Goal: Task Accomplishment & Management: Use online tool/utility

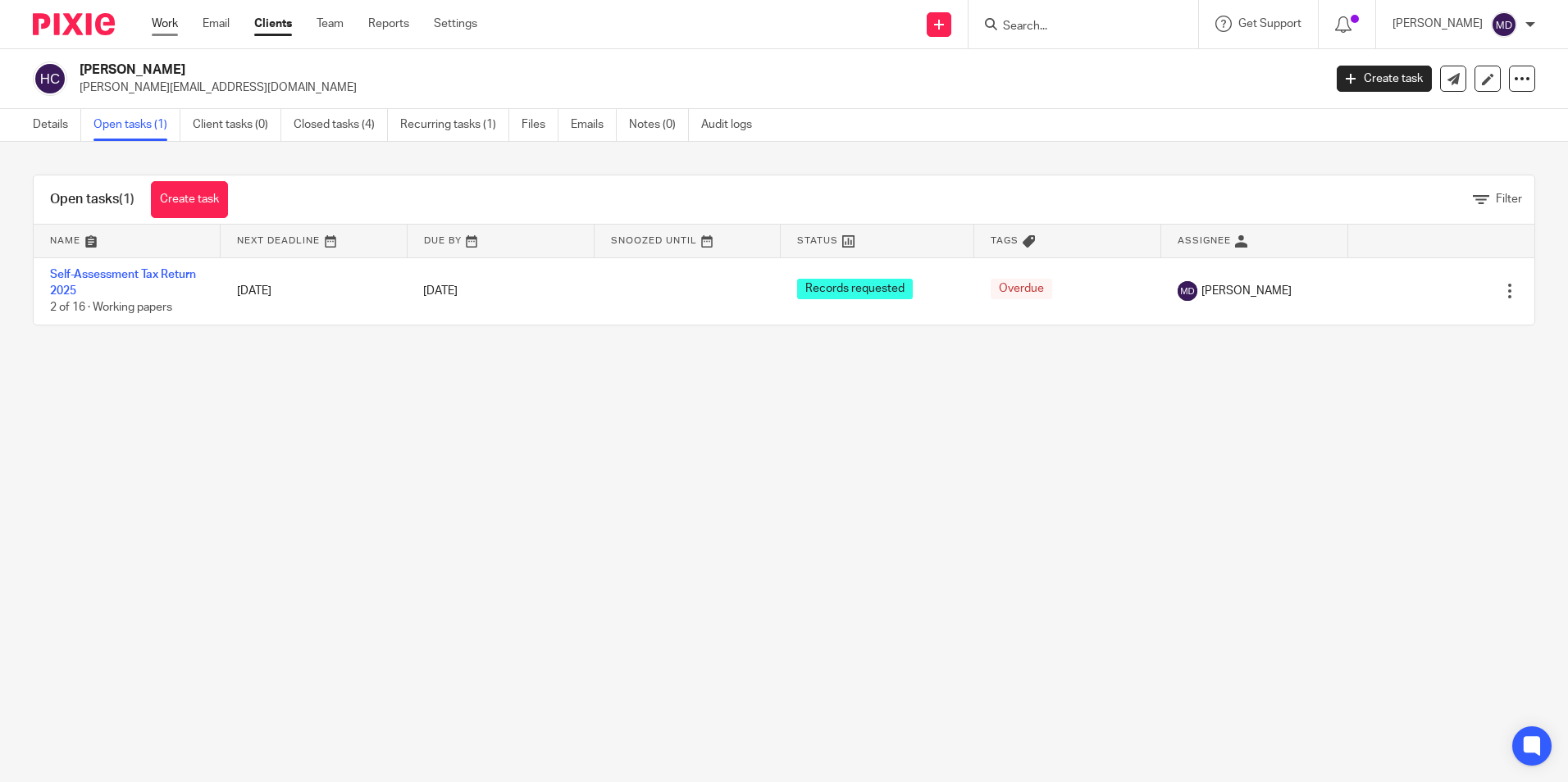
click at [169, 31] on link "Work" at bounding box center [164, 24] width 26 height 17
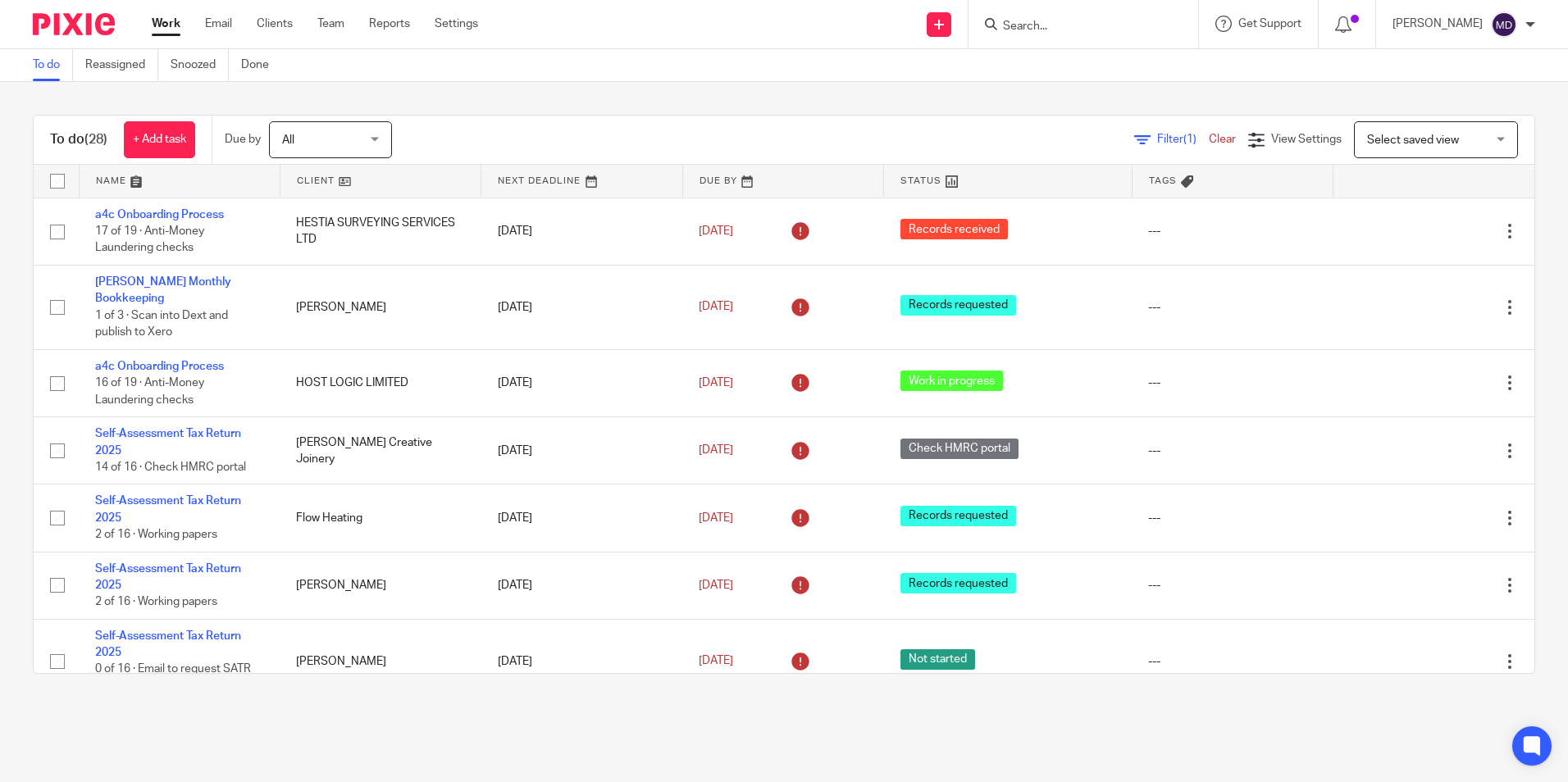
click at [1157, 137] on span "Filter (1)" at bounding box center [1182, 139] width 52 height 12
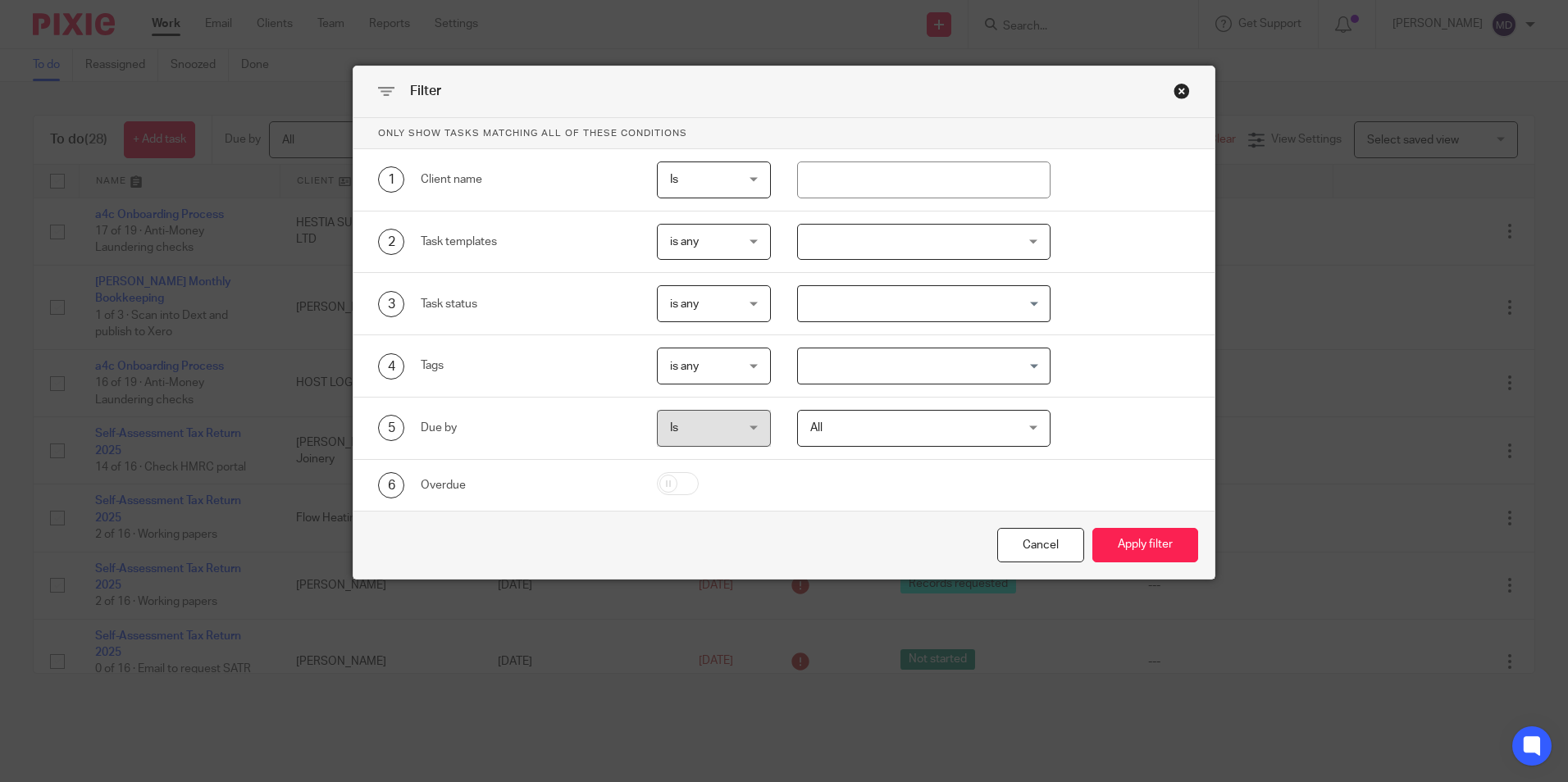
click at [981, 250] on div at bounding box center [924, 242] width 254 height 37
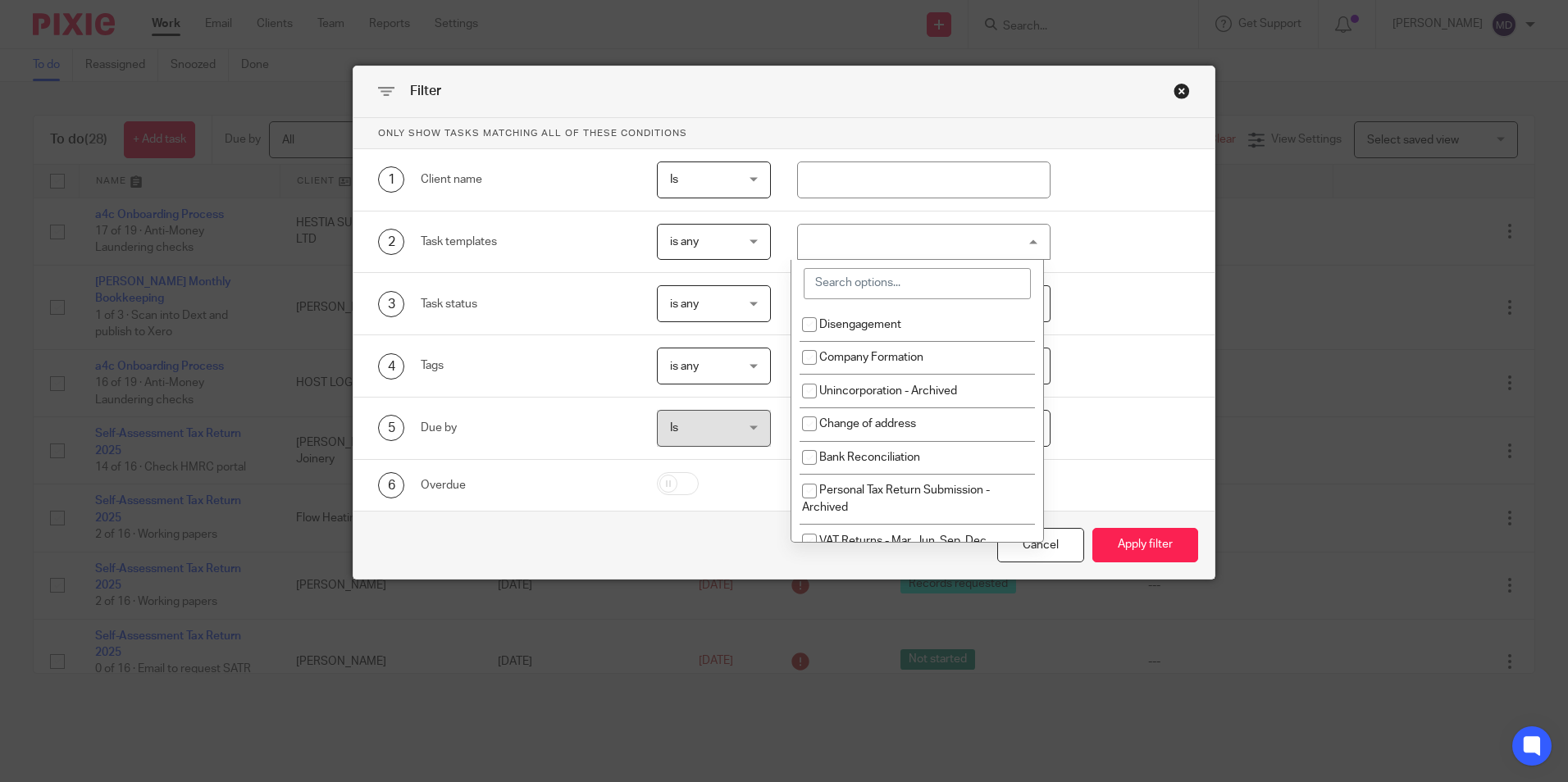
click at [852, 288] on input "search" at bounding box center [917, 283] width 227 height 31
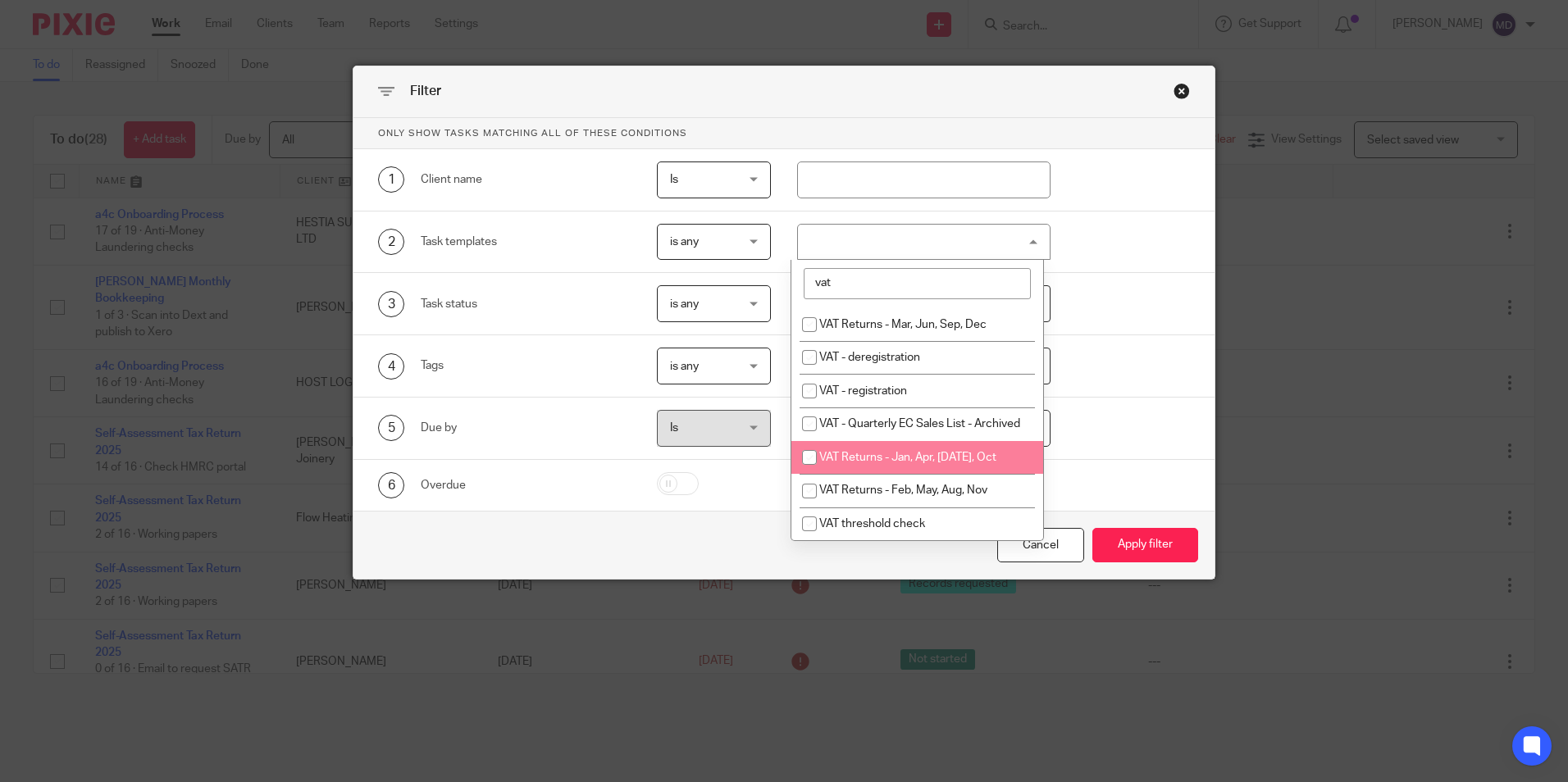
type input "vat"
click at [915, 463] on span "VAT Returns - Jan, Apr, [DATE], Oct" at bounding box center [908, 457] width 177 height 12
checkbox input "true"
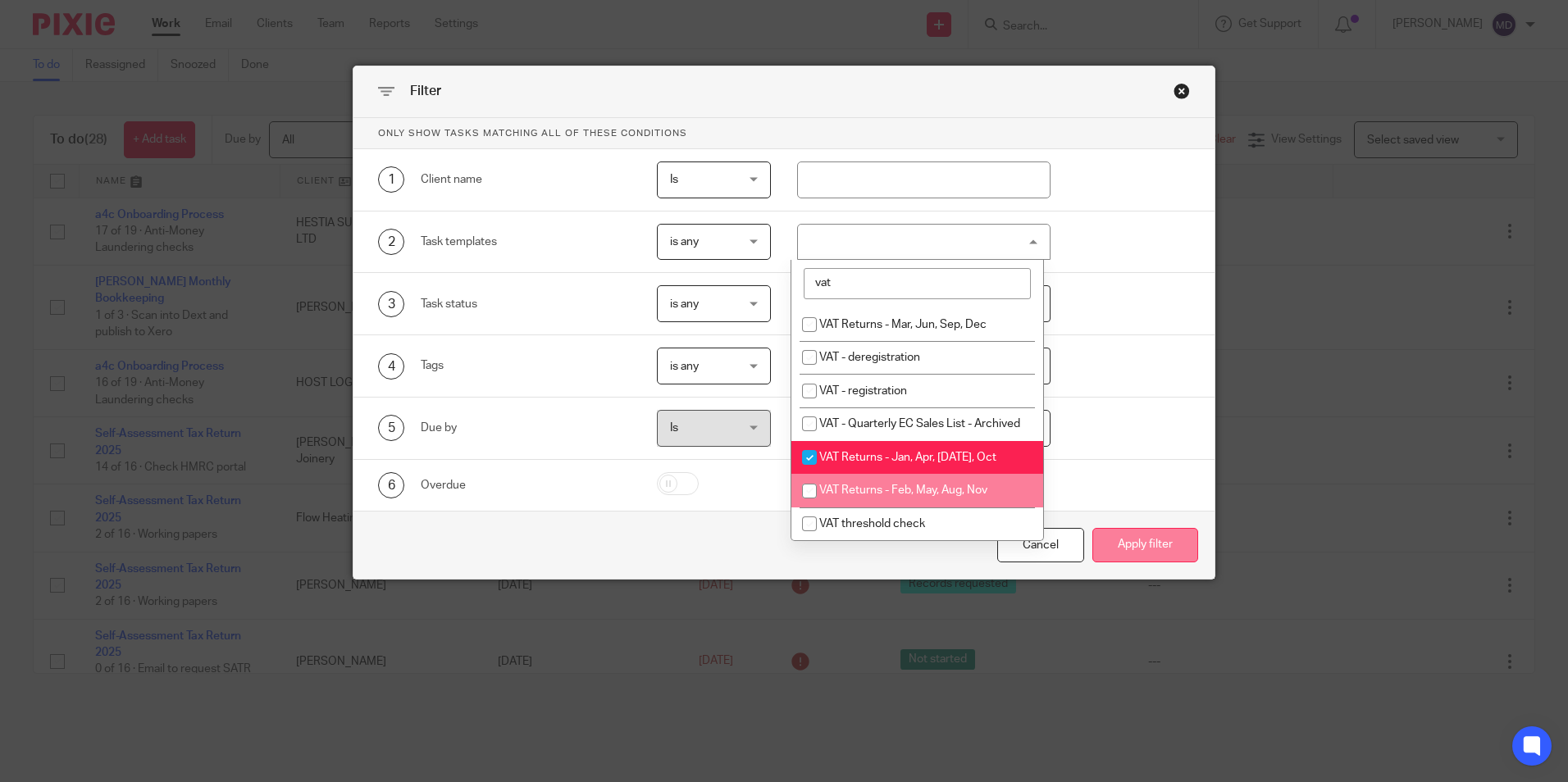
click at [1121, 544] on button "Apply filter" at bounding box center [1145, 546] width 106 height 35
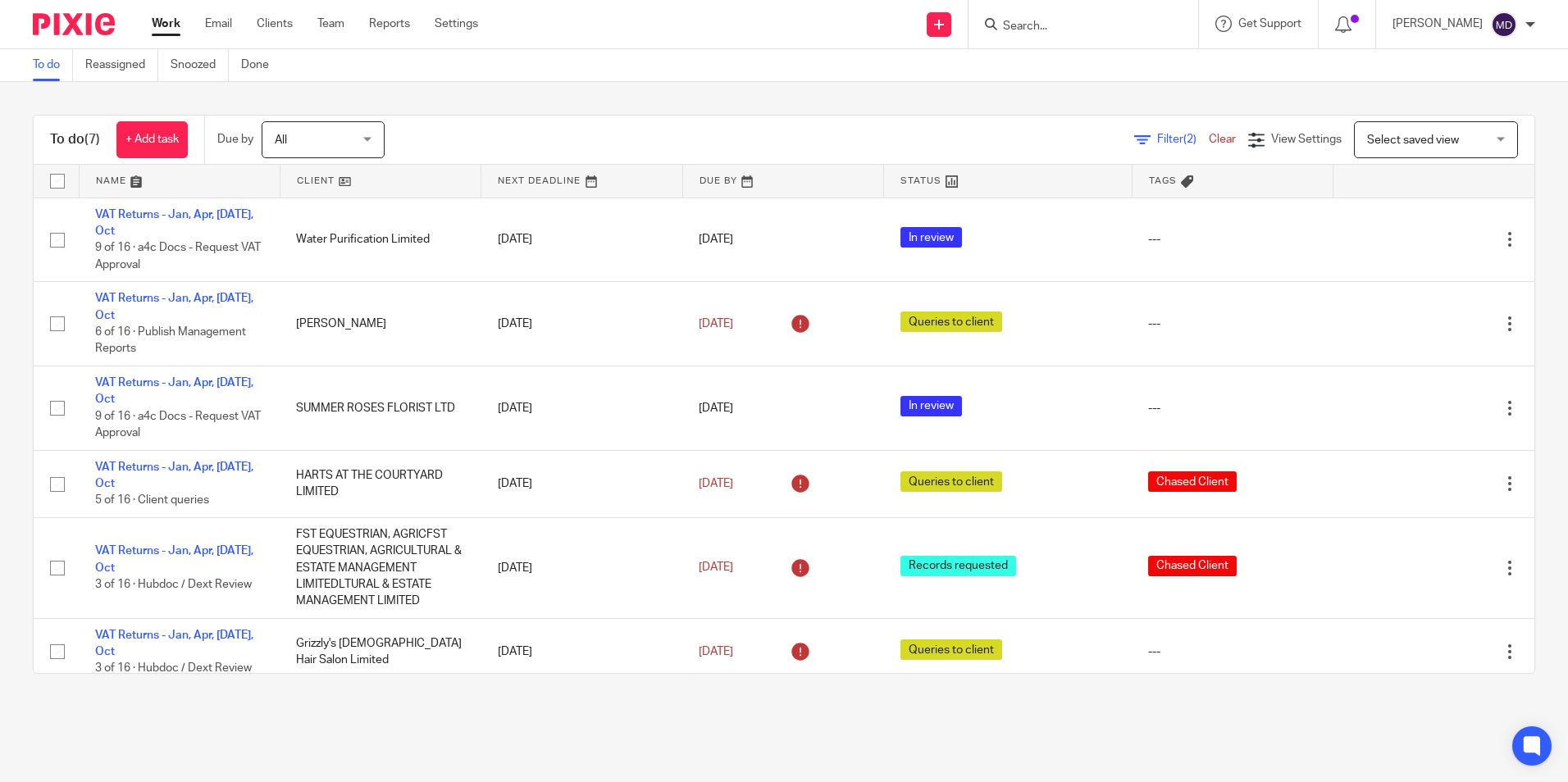
click at [909, 170] on link at bounding box center [1007, 180] width 247 height 33
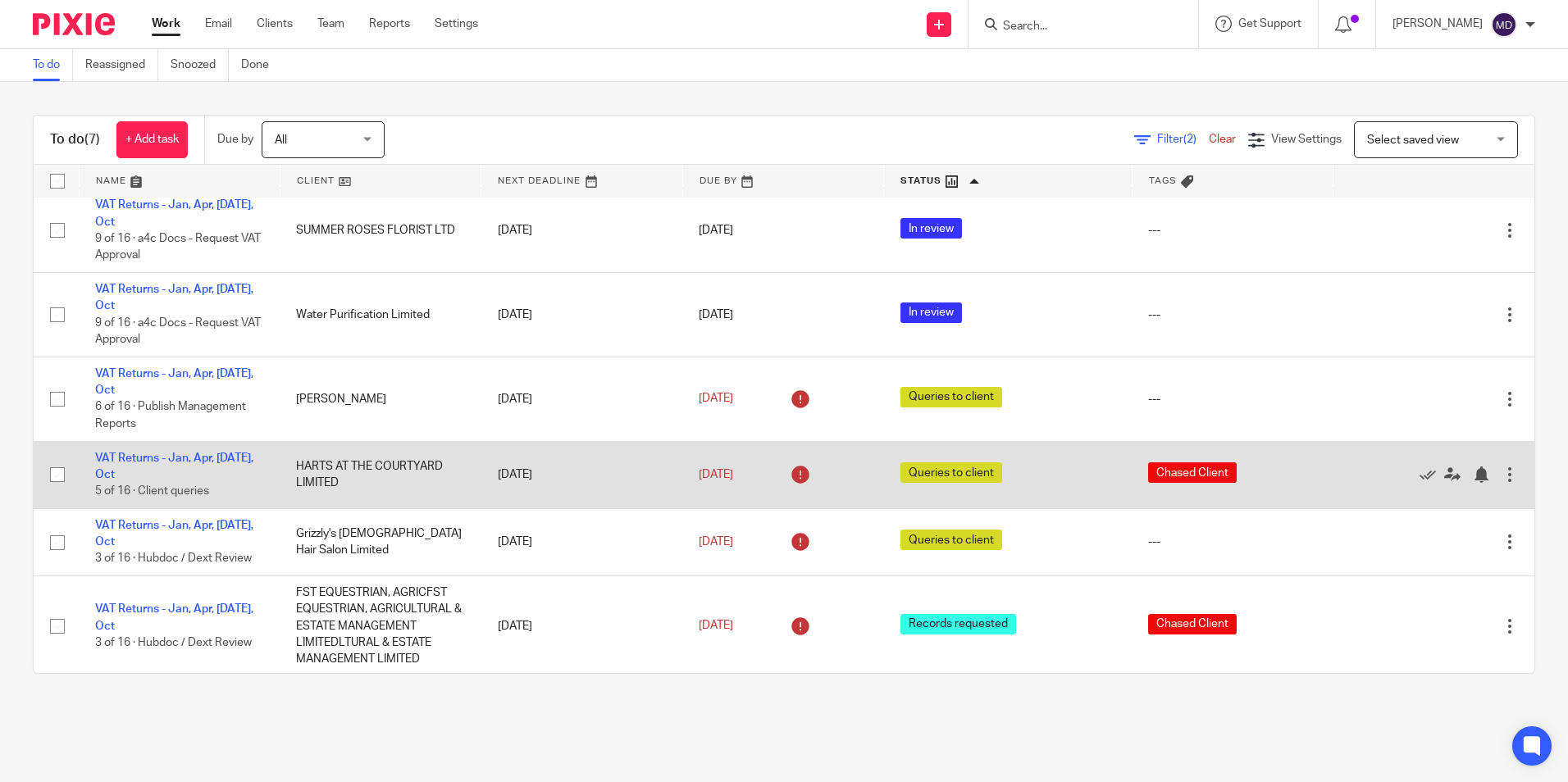
scroll to position [97, 0]
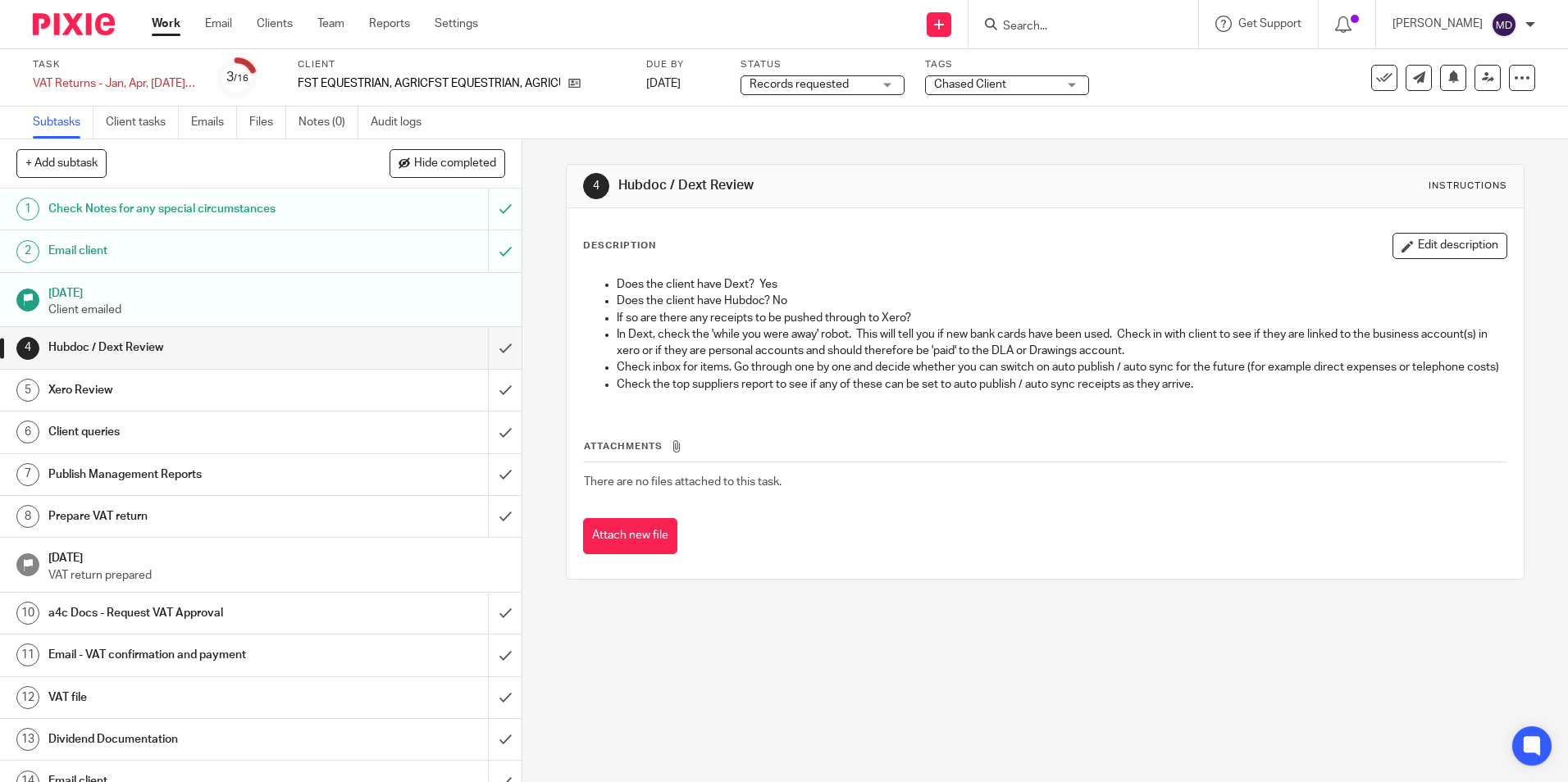
click at [870, 83] on div "Records requested Records requested" at bounding box center [822, 85] width 164 height 20
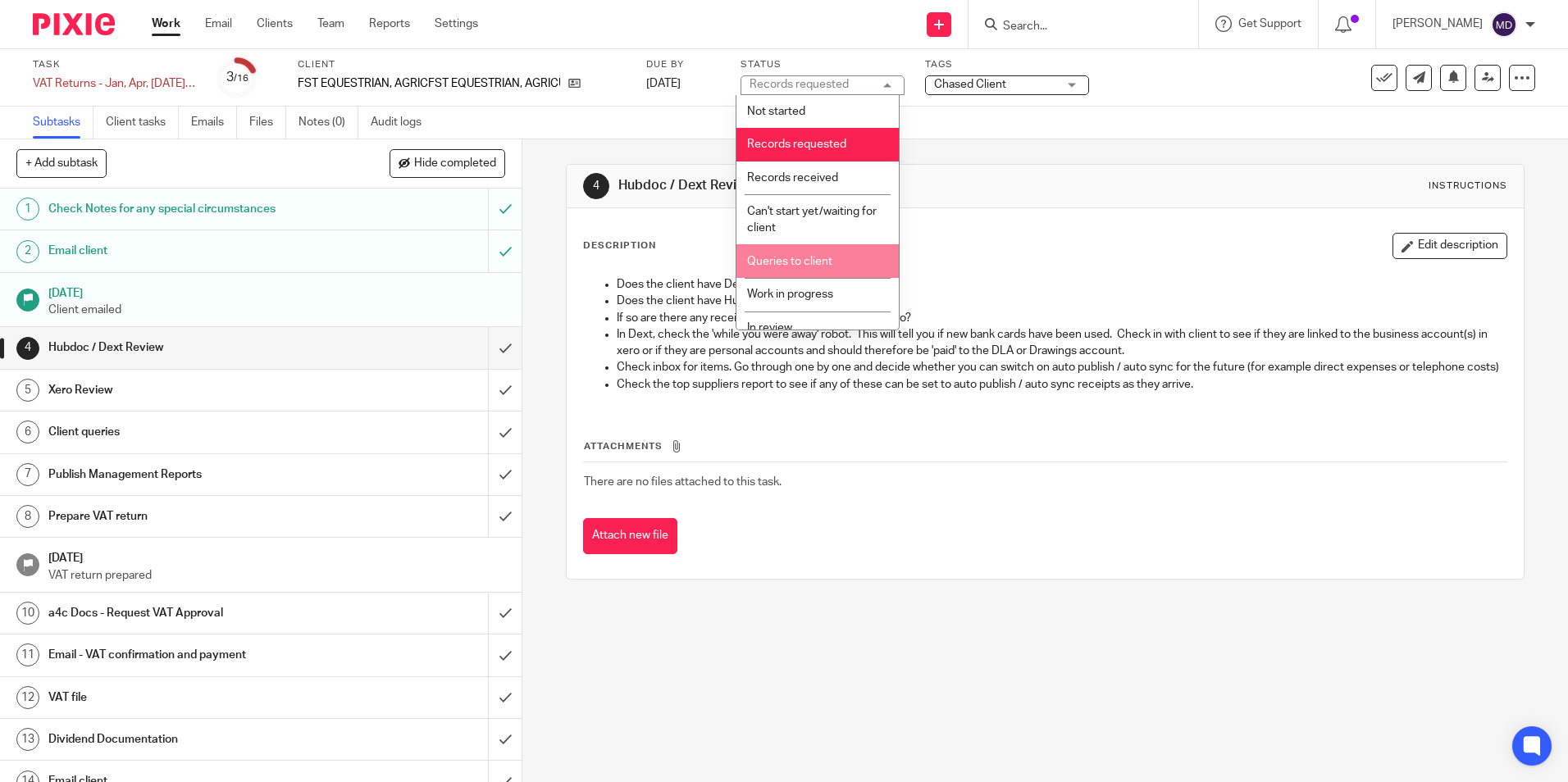
click at [799, 269] on li "Queries to client" at bounding box center [817, 261] width 163 height 33
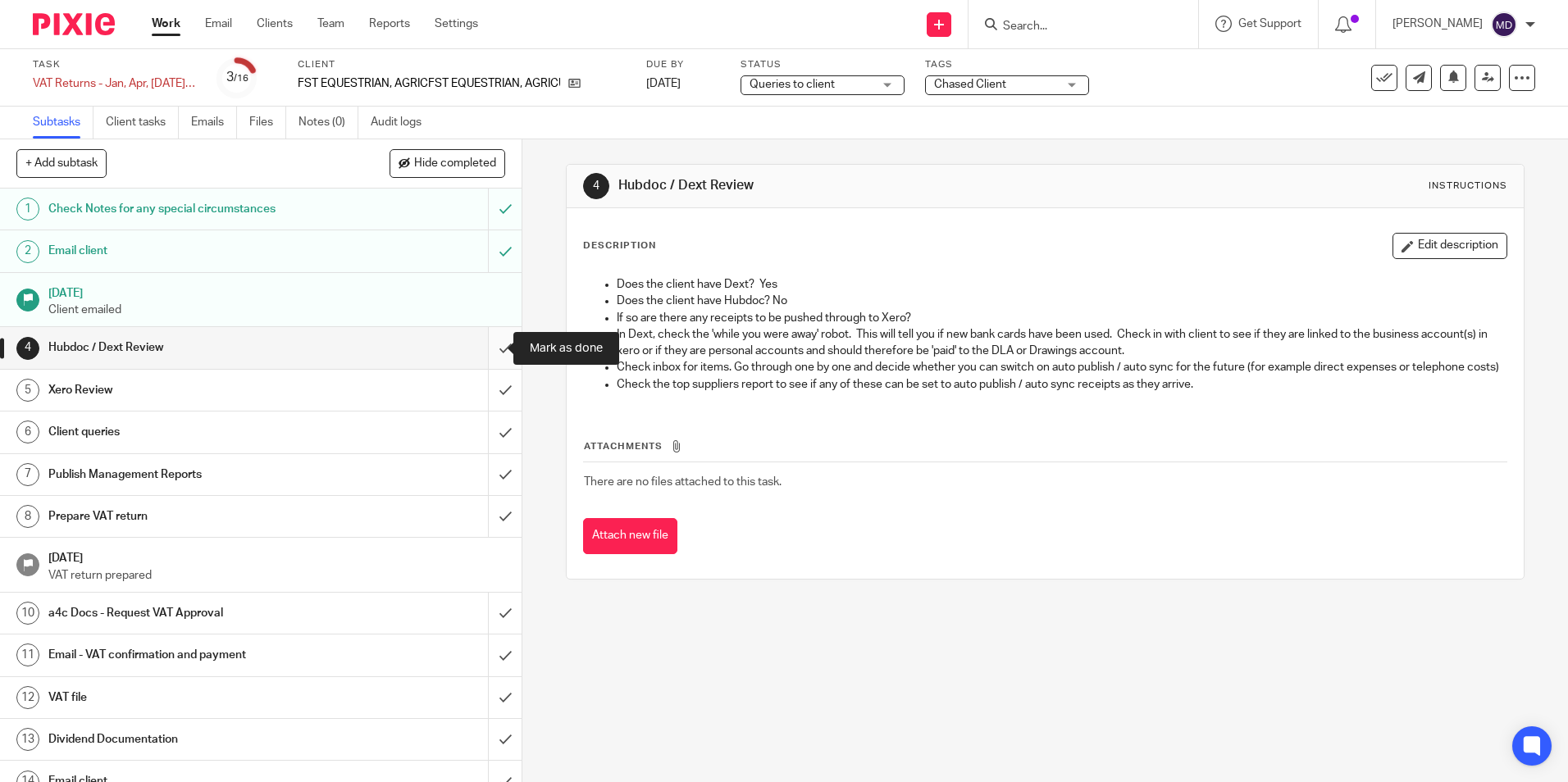
click at [496, 354] on input "submit" at bounding box center [260, 347] width 522 height 41
click at [493, 385] on input "submit" at bounding box center [260, 390] width 522 height 41
click at [489, 420] on input "submit" at bounding box center [260, 431] width 522 height 41
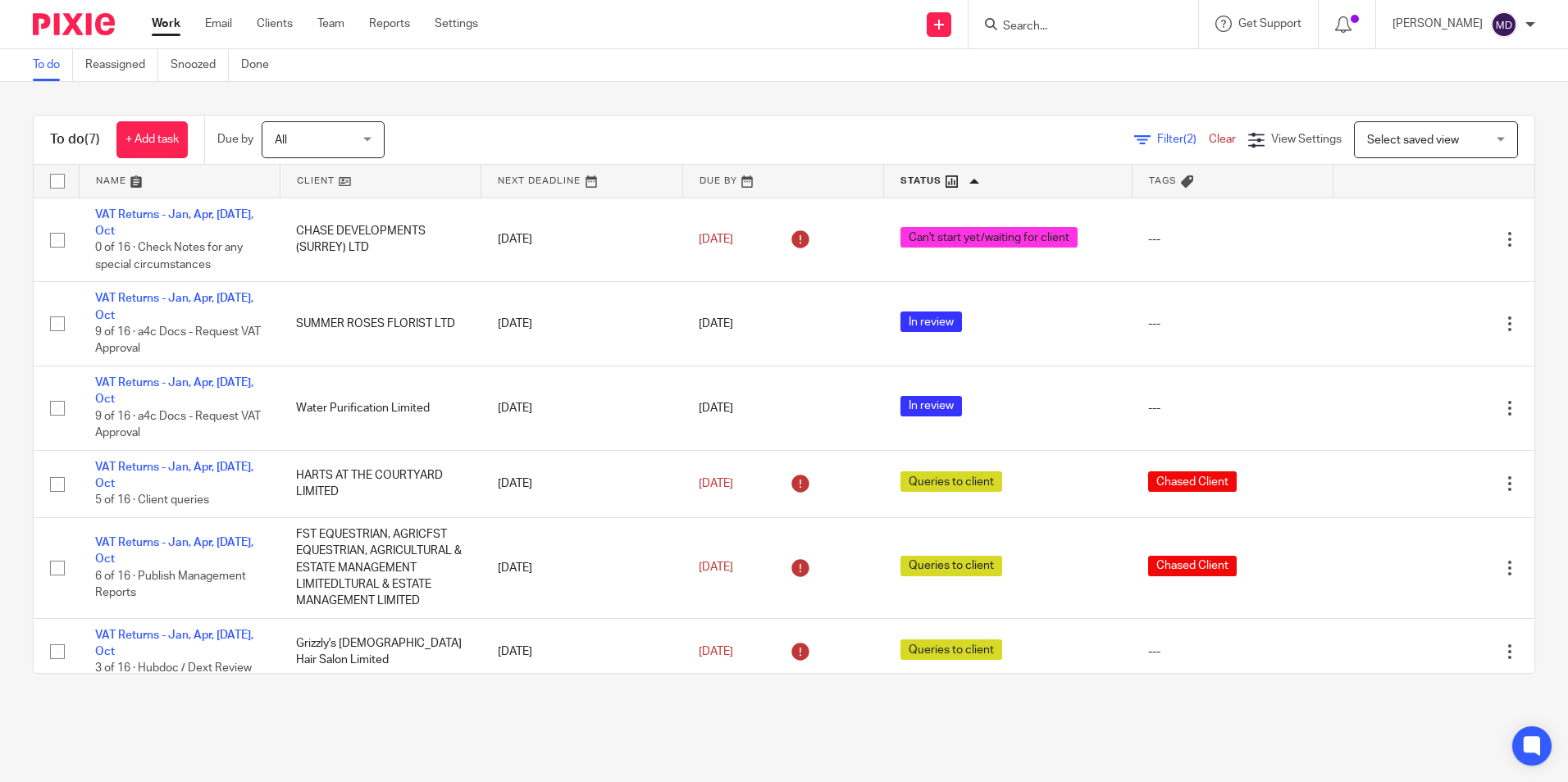
click at [1001, 26] on input "Search" at bounding box center [1075, 28] width 148 height 15
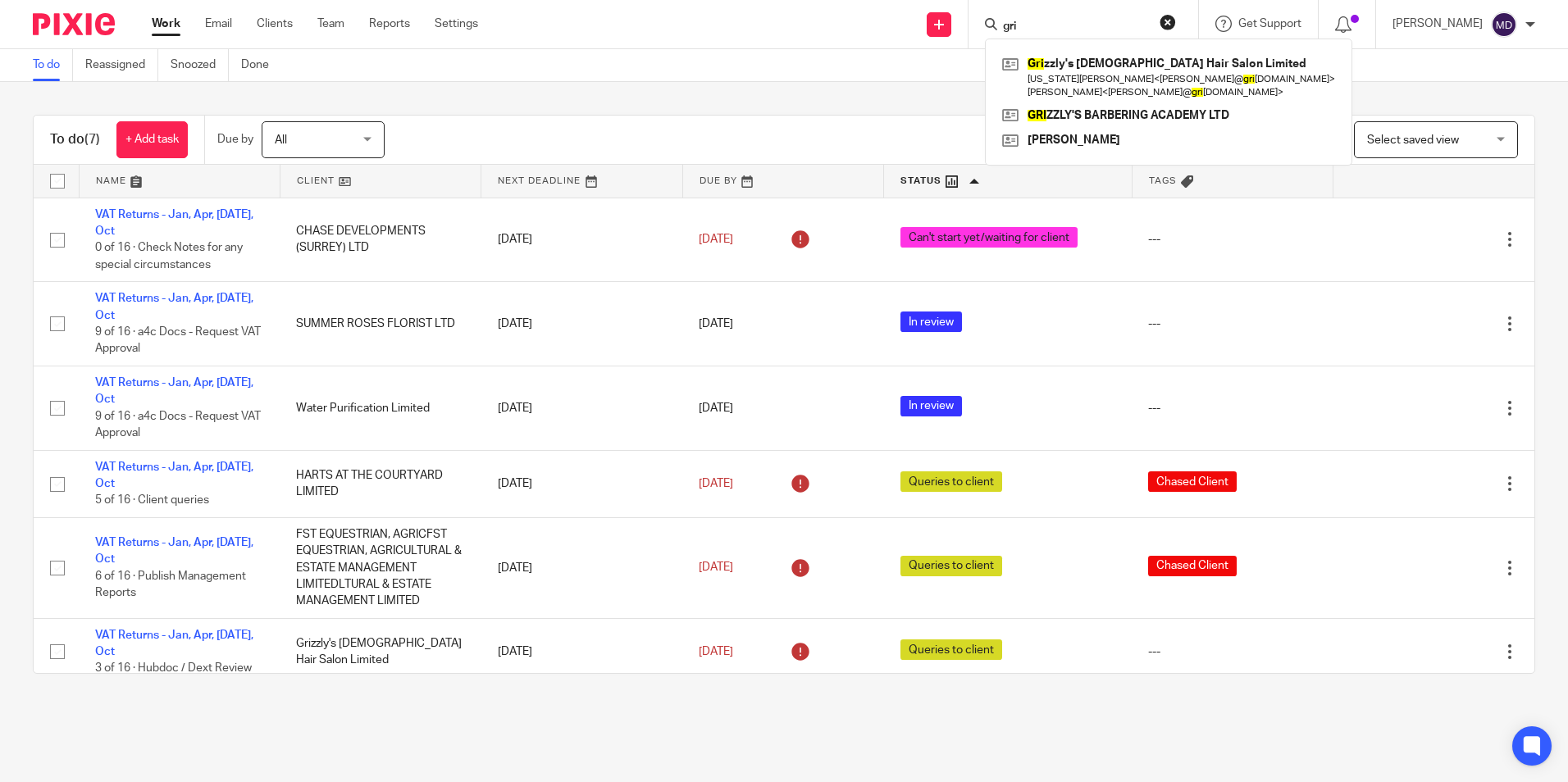
type input "gri"
